Goal: Task Accomplishment & Management: Use online tool/utility

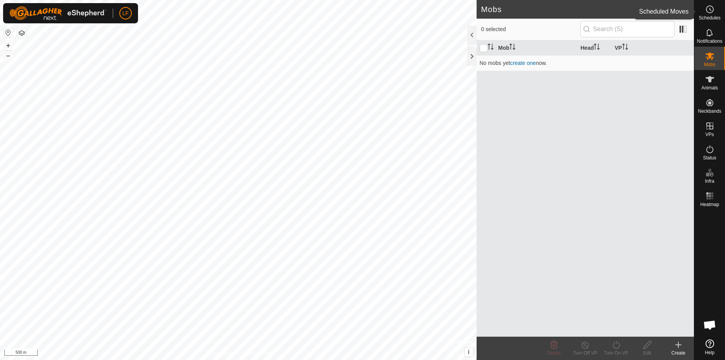
click at [709, 8] on icon at bounding box center [709, 9] width 1 height 2
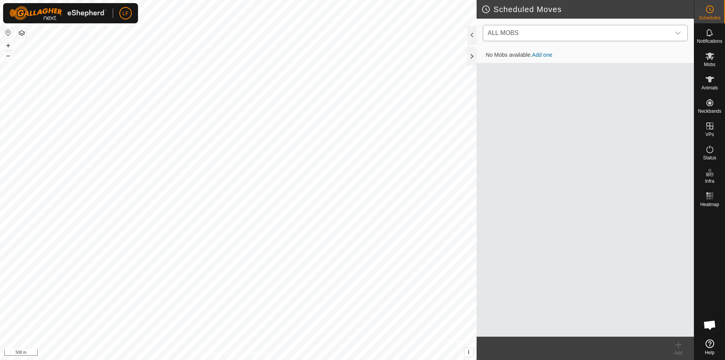
click at [680, 31] on icon "dropdown trigger" at bounding box center [677, 33] width 6 height 6
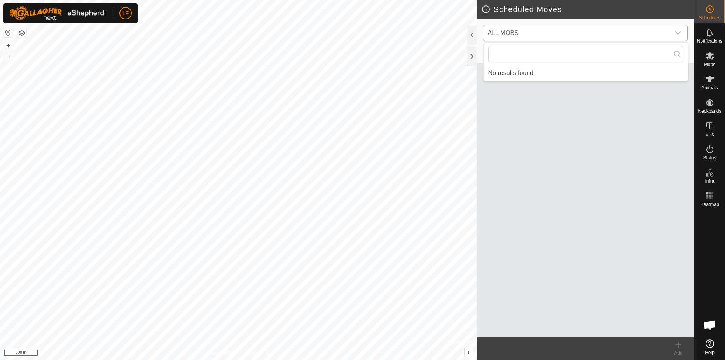
click at [680, 31] on icon "dropdown trigger" at bounding box center [677, 33] width 6 height 6
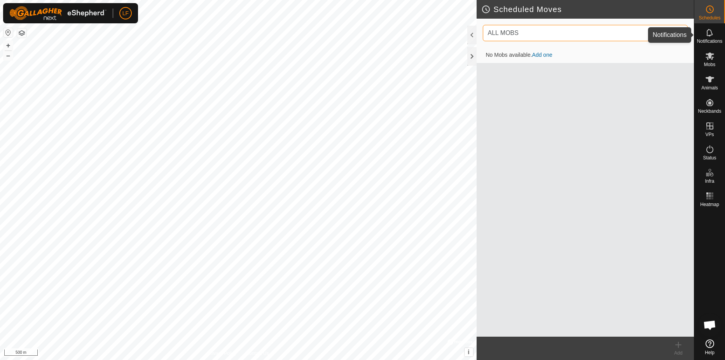
click at [710, 32] on icon at bounding box center [709, 32] width 9 height 9
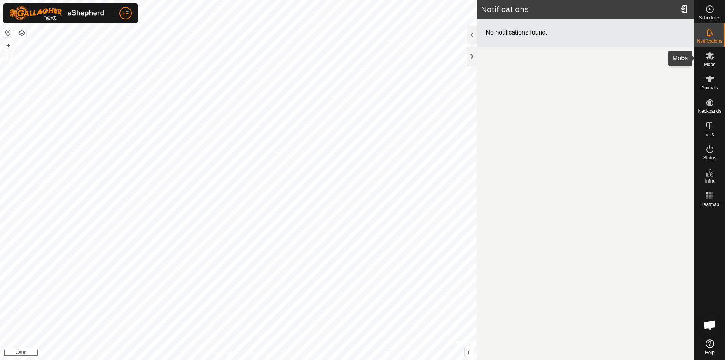
click at [707, 55] on icon at bounding box center [709, 55] width 9 height 7
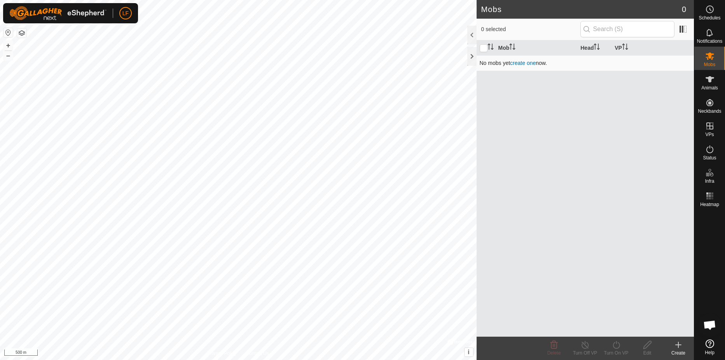
click at [526, 64] on link "create one" at bounding box center [523, 63] width 26 height 6
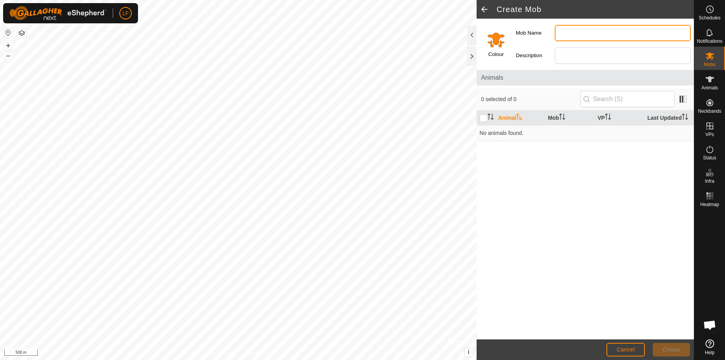
click at [559, 36] on input "Mob Name" at bounding box center [622, 33] width 136 height 16
type input "[PERSON_NAME] Test 1"
click at [499, 42] on input "Select a color" at bounding box center [495, 39] width 19 height 19
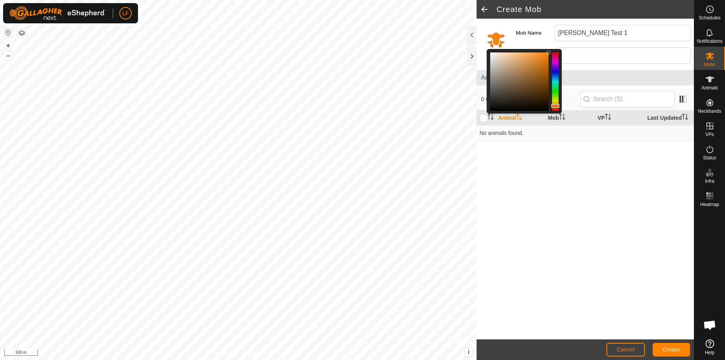
click at [555, 86] on div at bounding box center [555, 81] width 7 height 58
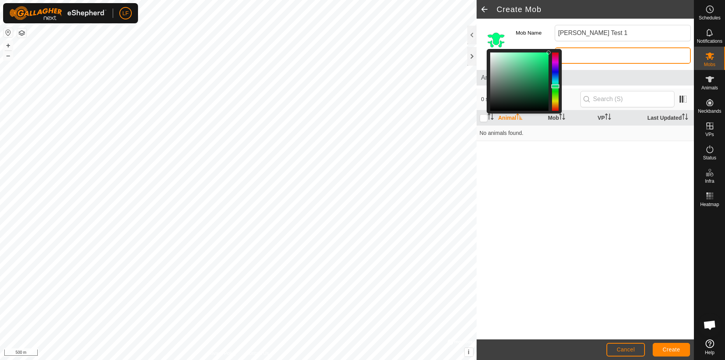
click at [577, 56] on input "Description" at bounding box center [622, 55] width 136 height 16
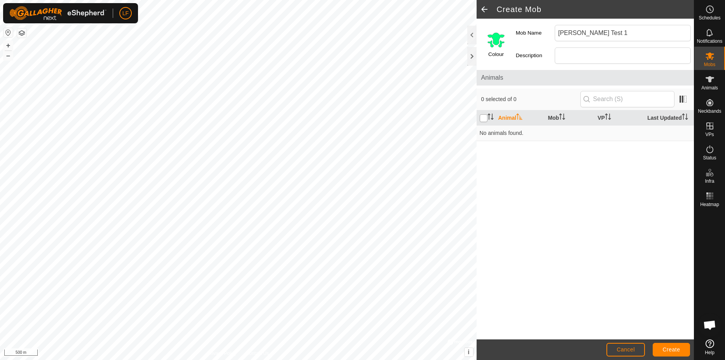
click at [485, 118] on input "checkbox" at bounding box center [483, 118] width 8 height 8
checkbox input "true"
click at [489, 115] on icon "Activate to sort" at bounding box center [490, 116] width 6 height 6
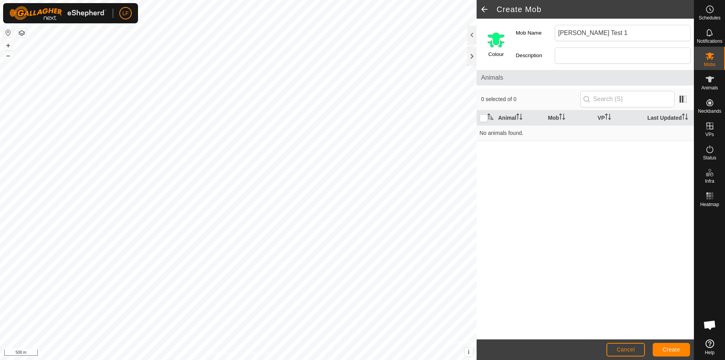
click at [513, 80] on span "Animals" at bounding box center [585, 77] width 208 height 9
click at [559, 55] on input "Description" at bounding box center [622, 55] width 136 height 16
type input "Main cow herd"
click at [670, 350] on span "Create" at bounding box center [670, 349] width 17 height 6
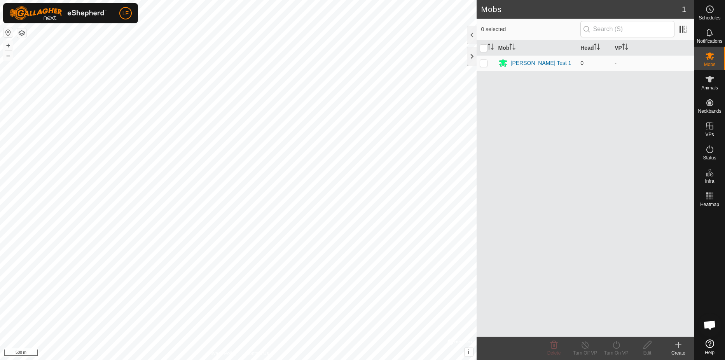
click at [485, 63] on p-checkbox at bounding box center [483, 63] width 8 height 6
checkbox input "true"
click at [714, 79] on es-animals-svg-icon at bounding box center [709, 79] width 14 height 12
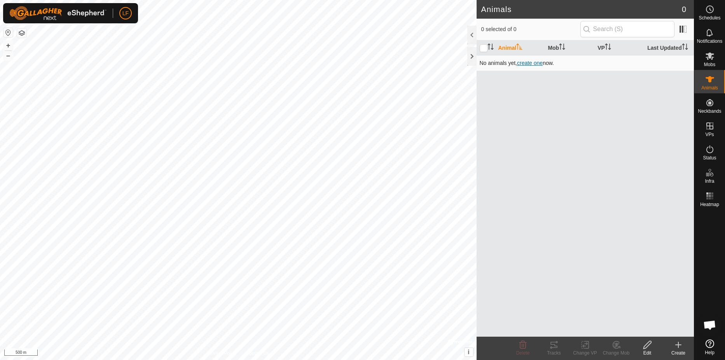
click at [531, 63] on span "create one" at bounding box center [530, 63] width 26 height 6
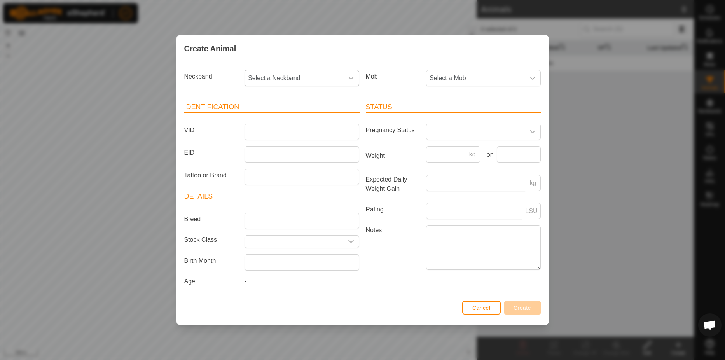
click at [349, 74] on div "dropdown trigger" at bounding box center [351, 78] width 16 height 16
click at [344, 97] on input "text" at bounding box center [302, 99] width 105 height 16
click at [531, 78] on icon "dropdown trigger" at bounding box center [532, 78] width 5 height 3
click at [448, 133] on li "[PERSON_NAME] Test 1" at bounding box center [484, 135] width 114 height 16
click at [251, 131] on input "VID" at bounding box center [301, 132] width 115 height 16
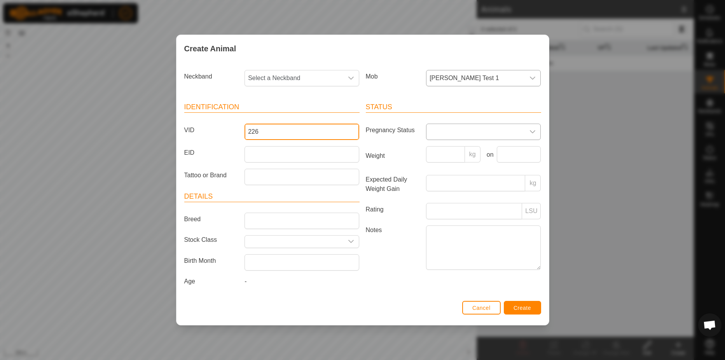
type input "226"
click at [534, 132] on icon "dropdown trigger" at bounding box center [532, 132] width 6 height 6
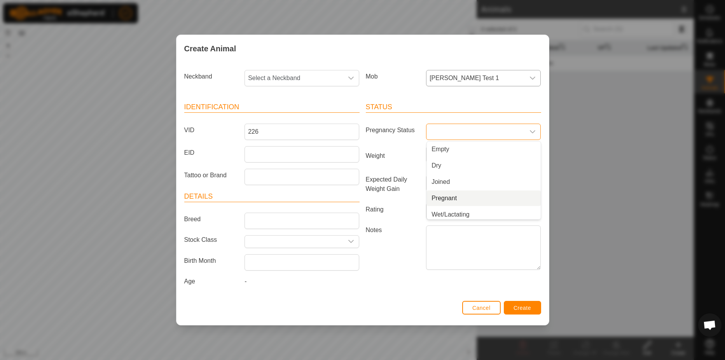
click at [445, 195] on li "Pregnant" at bounding box center [484, 198] width 114 height 16
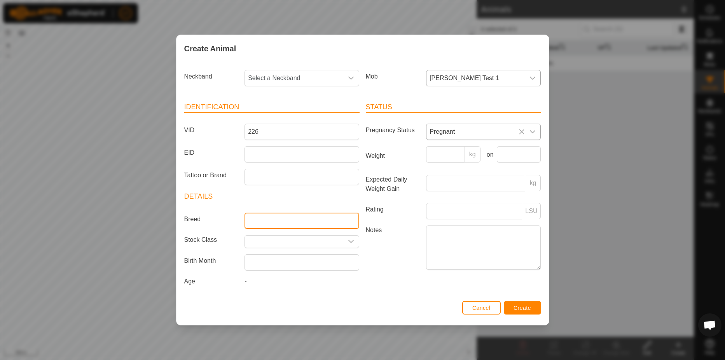
click at [252, 219] on input "Breed" at bounding box center [301, 221] width 115 height 16
type input "Angus"
click at [347, 239] on div "dropdown trigger" at bounding box center [351, 241] width 16 height 12
click at [347, 240] on div "dropdown trigger" at bounding box center [351, 241] width 16 height 12
click at [523, 307] on span "Create" at bounding box center [521, 308] width 17 height 6
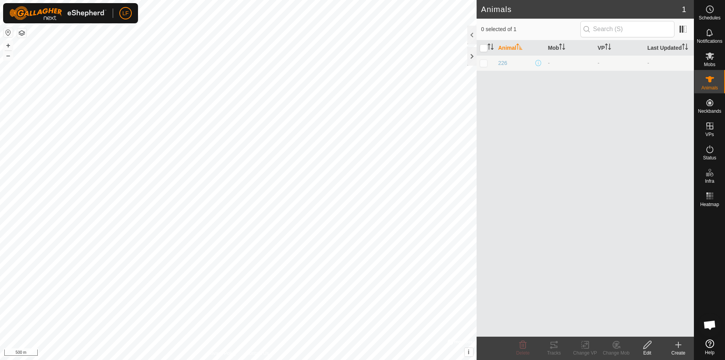
drag, startPoint x: 480, startPoint y: 63, endPoint x: 485, endPoint y: 73, distance: 11.5
click at [480, 63] on p-checkbox at bounding box center [483, 63] width 8 height 6
checkbox input "true"
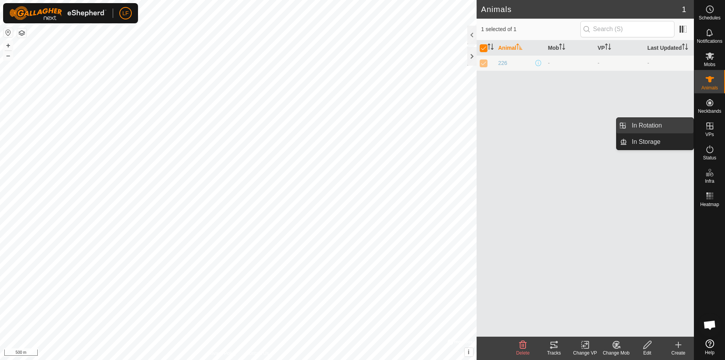
click at [632, 125] on link "In Rotation" at bounding box center [660, 126] width 66 height 16
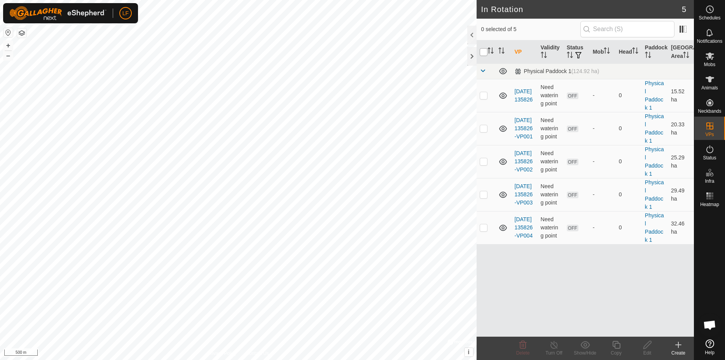
click at [481, 53] on input "checkbox" at bounding box center [483, 52] width 8 height 8
checkbox input "true"
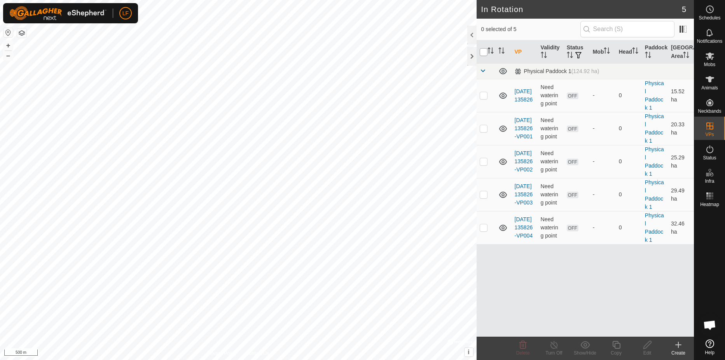
checkbox input "true"
checkbox input "false"
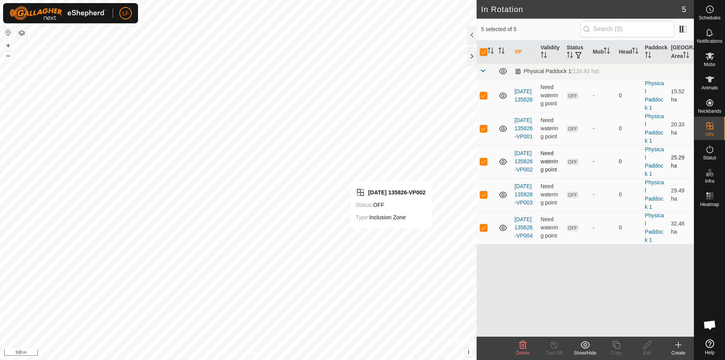
checkbox input "false"
click at [647, 44] on th "Paddock" at bounding box center [654, 51] width 26 height 23
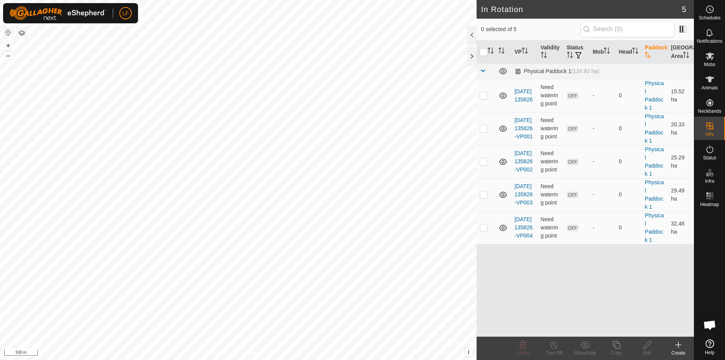
click at [711, 343] on icon at bounding box center [709, 343] width 9 height 9
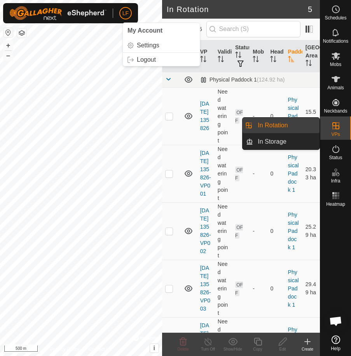
click at [297, 127] on link "In Rotation" at bounding box center [286, 126] width 66 height 16
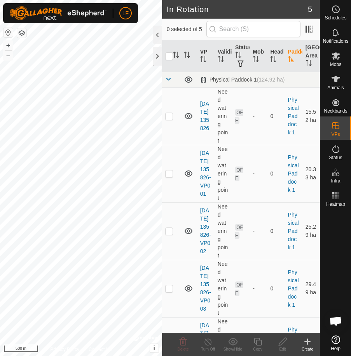
click at [309, 340] on icon at bounding box center [307, 341] width 9 height 9
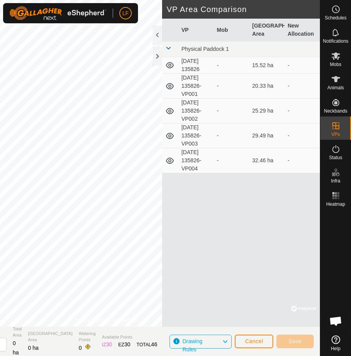
click at [225, 341] on icon at bounding box center [225, 342] width 6 height 10
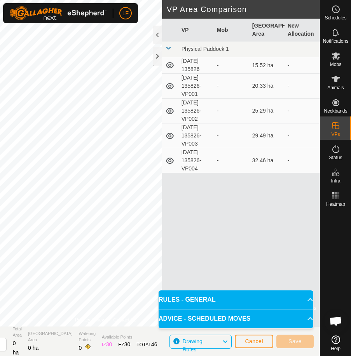
click at [225, 341] on icon at bounding box center [225, 342] width 6 height 10
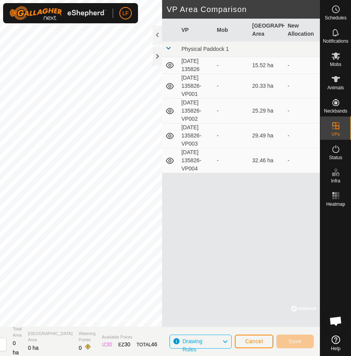
click at [225, 341] on icon at bounding box center [225, 342] width 6 height 10
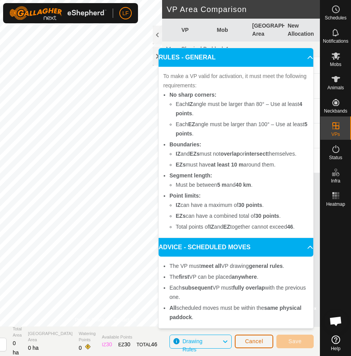
click at [267, 340] on button "Cancel" at bounding box center [254, 342] width 38 height 14
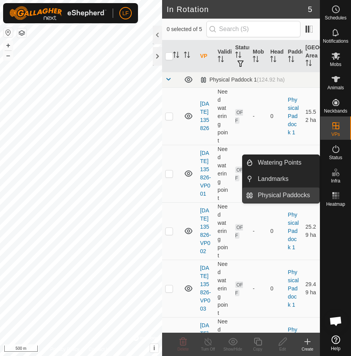
click at [284, 197] on link "Physical Paddocks" at bounding box center [286, 196] width 66 height 16
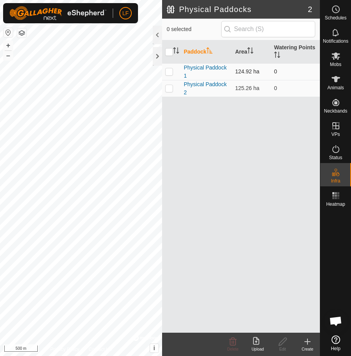
click at [169, 70] on p-checkbox at bounding box center [169, 71] width 8 height 6
checkbox input "true"
click at [307, 340] on icon at bounding box center [307, 341] width 0 height 5
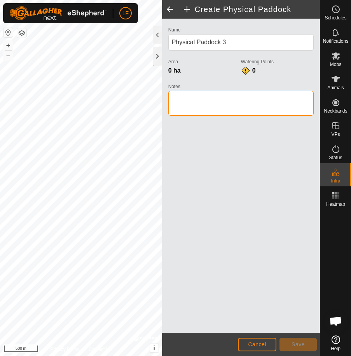
click at [174, 98] on textarea "Notes" at bounding box center [240, 103] width 145 height 25
click at [207, 106] on textarea "Notes" at bounding box center [240, 103] width 145 height 25
type textarea "test 1"
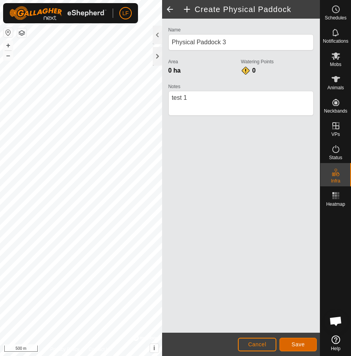
click at [288, 342] on button "Save" at bounding box center [297, 345] width 37 height 14
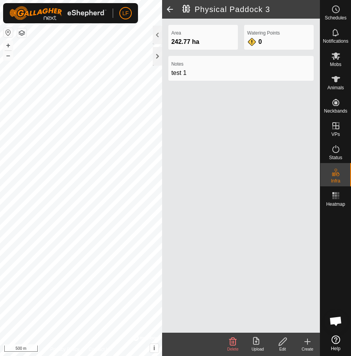
click at [307, 342] on icon at bounding box center [307, 342] width 5 height 0
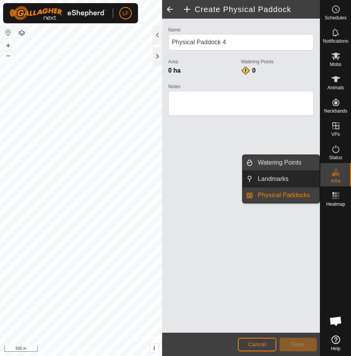
click at [288, 164] on link "Watering Points" at bounding box center [286, 163] width 66 height 16
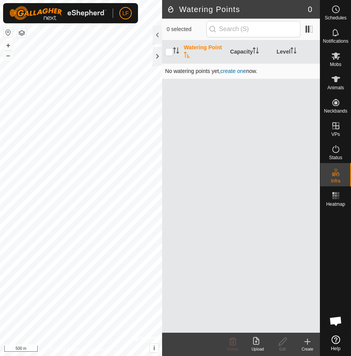
click at [230, 70] on link "create one" at bounding box center [233, 71] width 26 height 6
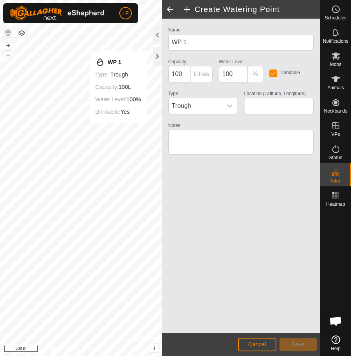
type input "56.688045, -121.358887"
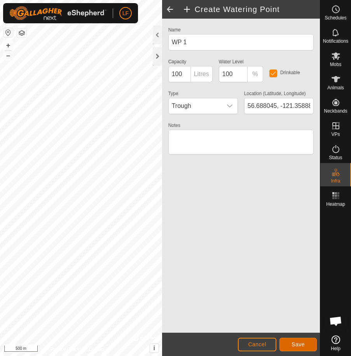
click at [298, 342] on span "Save" at bounding box center [297, 344] width 13 height 6
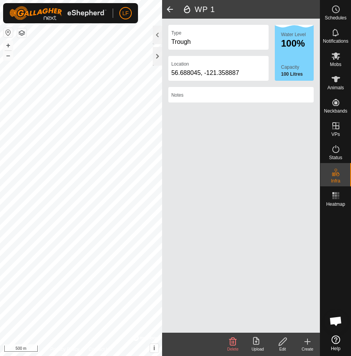
click at [308, 340] on icon at bounding box center [307, 341] width 9 height 9
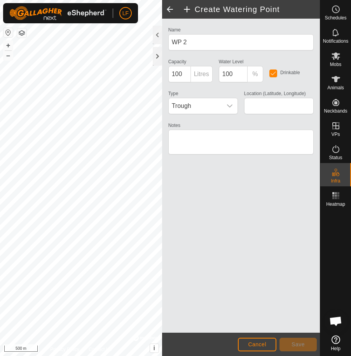
click at [313, 337] on footer "Cancel Save" at bounding box center [241, 344] width 158 height 23
type input "56.681944, -121.369815"
click at [301, 345] on span "Save" at bounding box center [297, 344] width 13 height 6
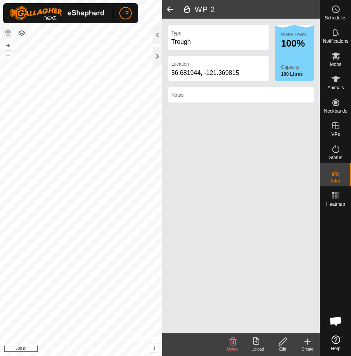
click at [307, 342] on icon at bounding box center [307, 342] width 5 height 0
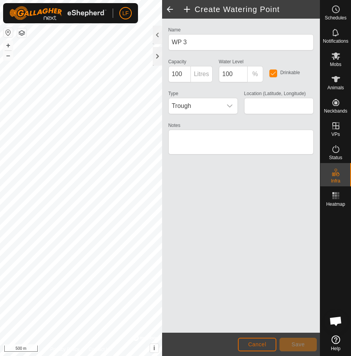
click at [258, 346] on span "Cancel" at bounding box center [257, 344] width 18 height 6
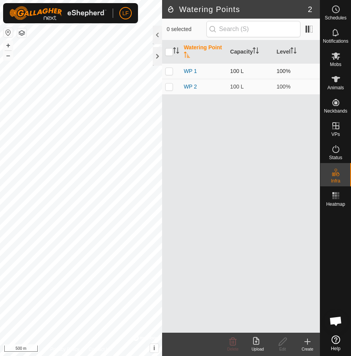
click at [170, 70] on p-checkbox at bounding box center [169, 71] width 8 height 6
checkbox input "true"
click at [170, 86] on p-checkbox at bounding box center [169, 87] width 8 height 6
checkbox input "true"
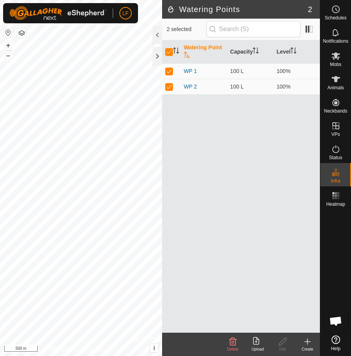
click at [256, 342] on icon at bounding box center [256, 341] width 6 height 8
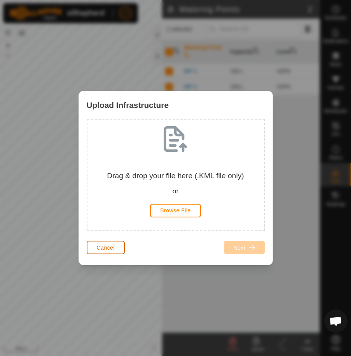
click at [117, 252] on button "Cancel" at bounding box center [106, 248] width 38 height 14
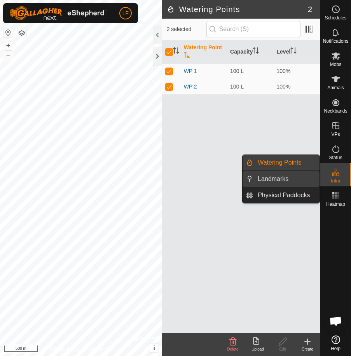
click at [289, 183] on link "Landmarks" at bounding box center [286, 179] width 66 height 16
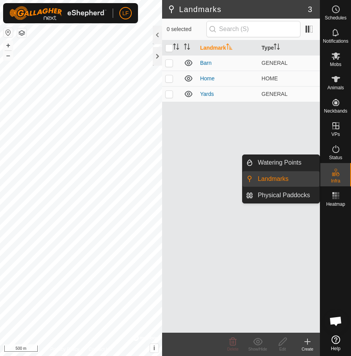
click at [289, 183] on link "Landmarks" at bounding box center [286, 179] width 66 height 16
click at [335, 148] on icon at bounding box center [335, 149] width 9 height 9
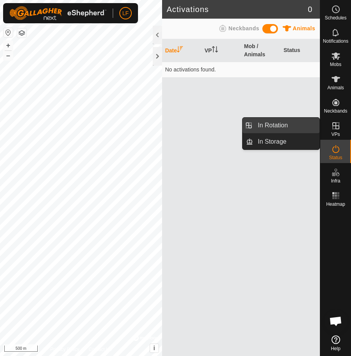
click at [293, 124] on link "In Rotation" at bounding box center [286, 126] width 66 height 16
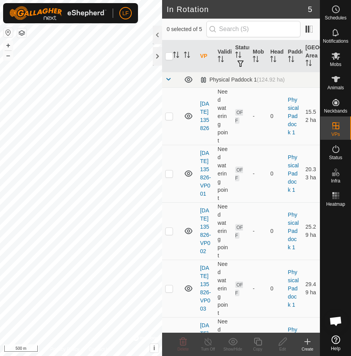
click at [307, 340] on icon at bounding box center [307, 341] width 0 height 5
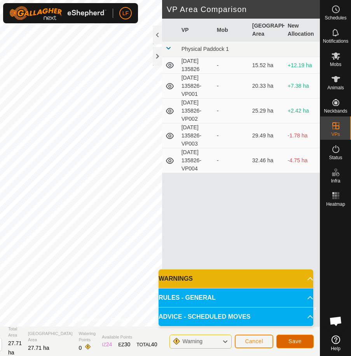
click at [300, 341] on span "Save" at bounding box center [294, 341] width 13 height 6
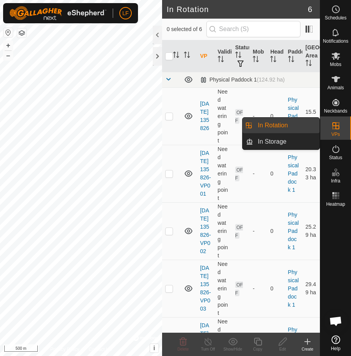
click at [282, 124] on link "In Rotation" at bounding box center [286, 126] width 66 height 16
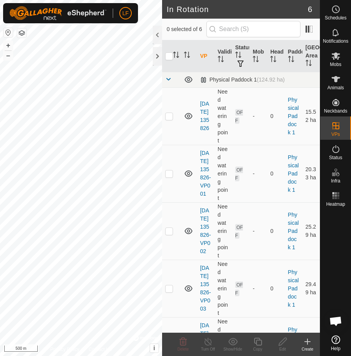
click at [308, 341] on icon at bounding box center [307, 341] width 9 height 9
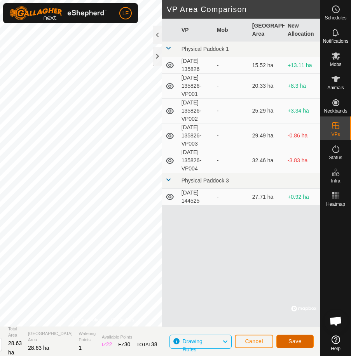
click at [293, 341] on span "Save" at bounding box center [294, 341] width 13 height 6
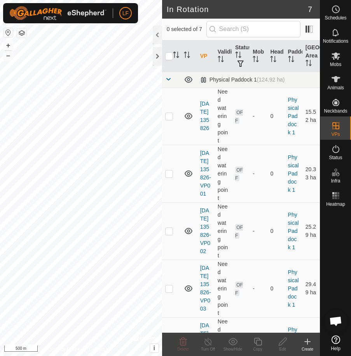
click at [307, 340] on icon at bounding box center [307, 341] width 0 height 5
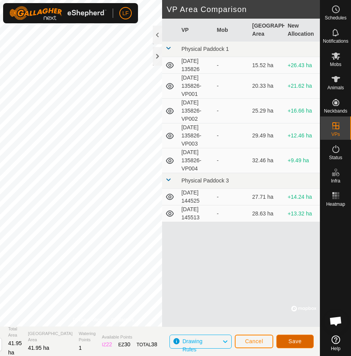
click at [299, 340] on span "Save" at bounding box center [294, 341] width 13 height 6
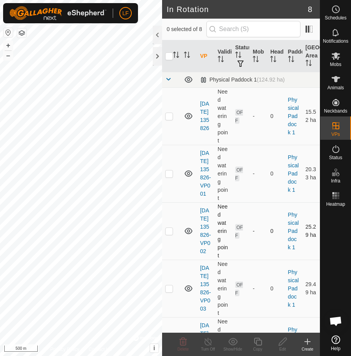
checkbox input "true"
checkbox input "false"
checkbox input "true"
checkbox input "false"
